Goal: Navigation & Orientation: Go to known website

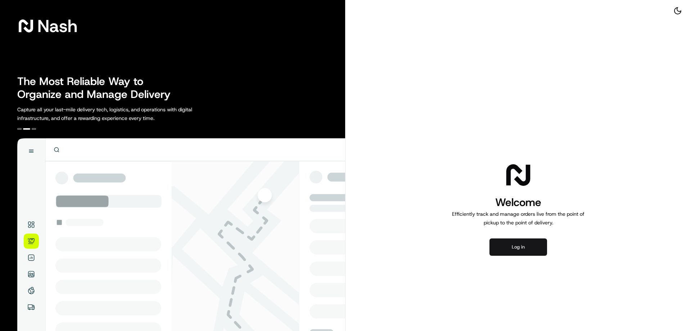
click at [526, 252] on button "Log in" at bounding box center [518, 246] width 58 height 17
